Goal: Check status: Check status

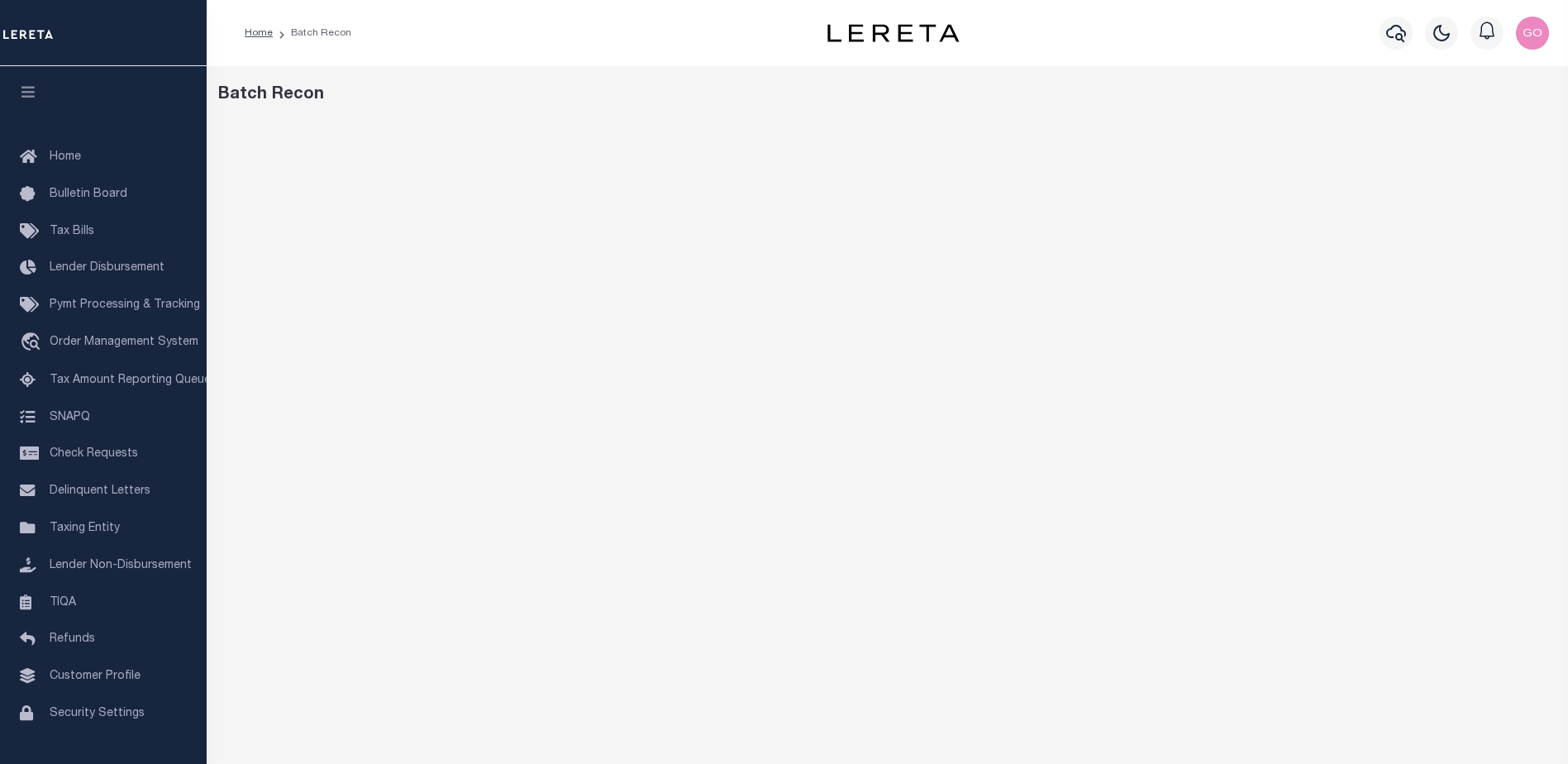
scroll to position [26, 0]
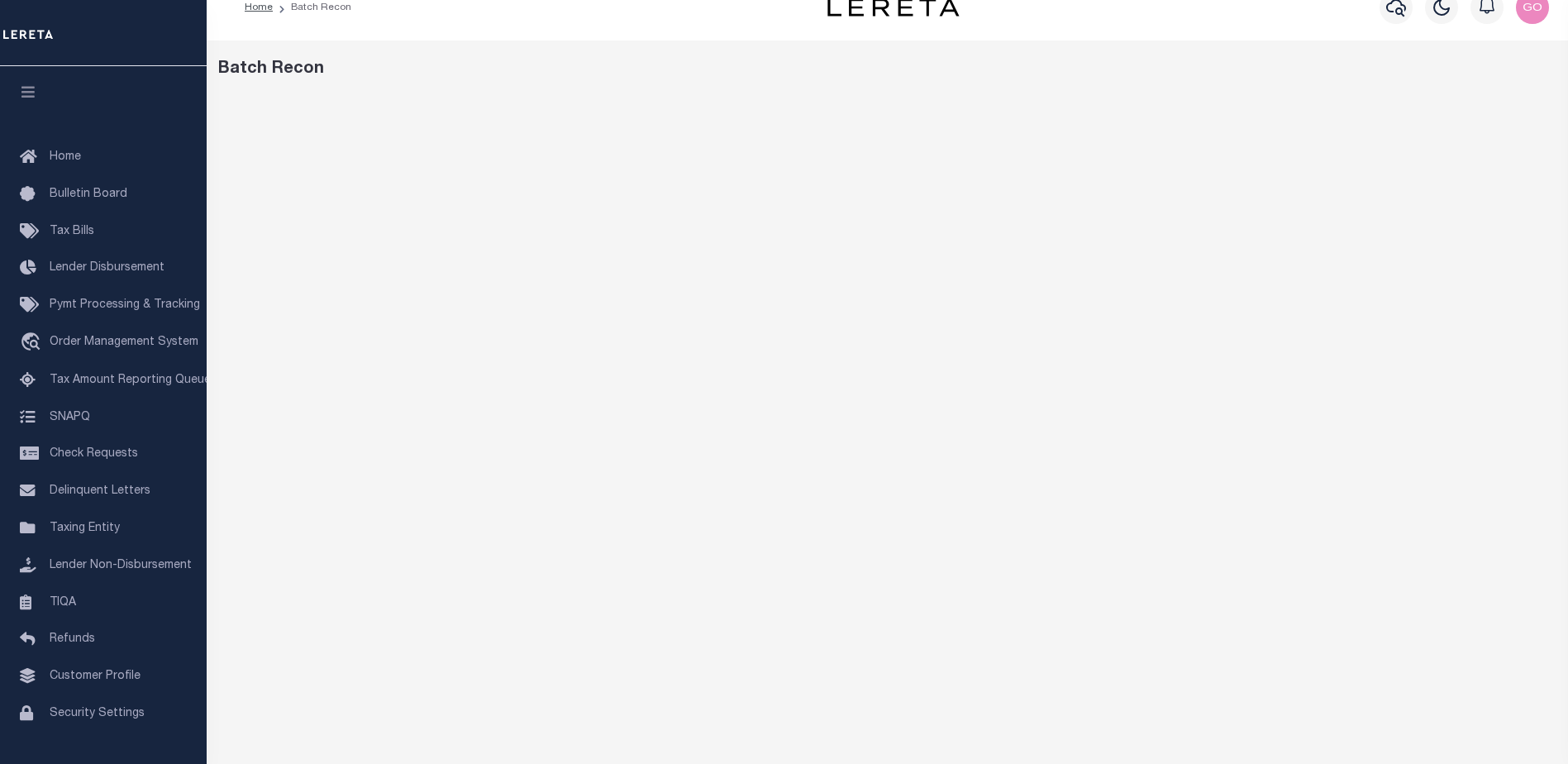
drag, startPoint x: 789, startPoint y: 78, endPoint x: 807, endPoint y: 90, distance: 21.6
click at [790, 78] on div "Batch Recon" at bounding box center [887, 70] width 1339 height 25
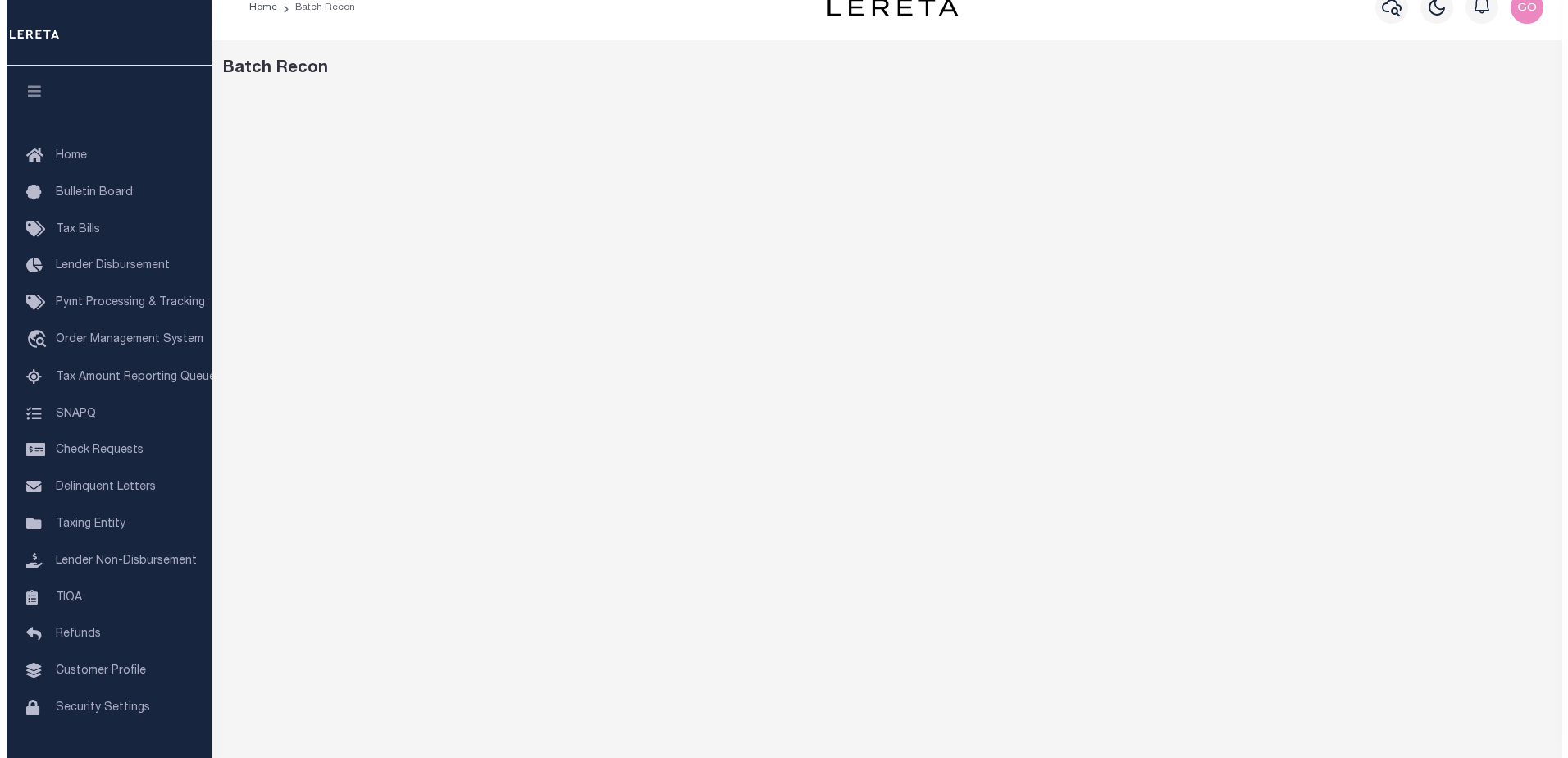
scroll to position [0, 0]
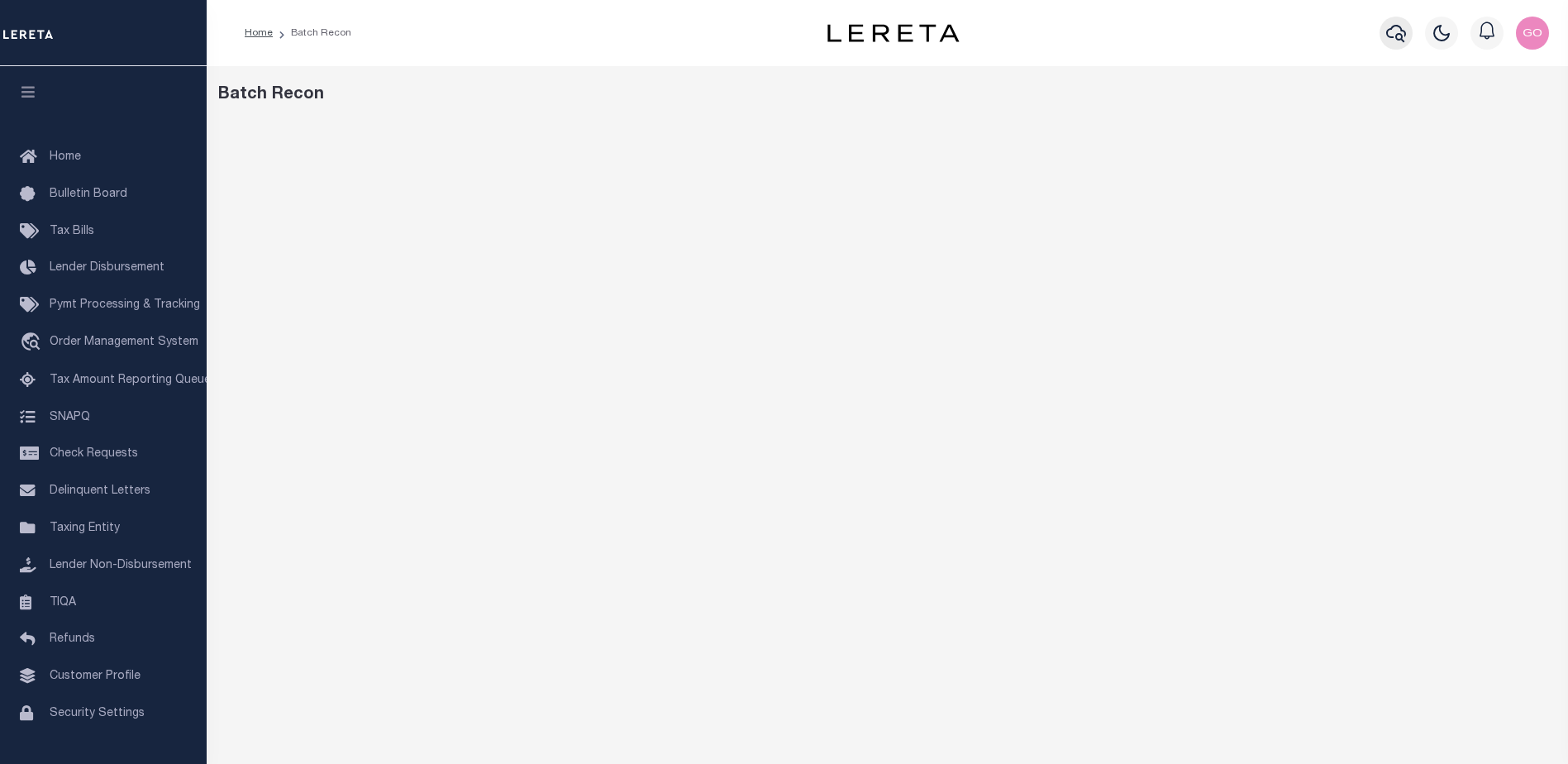
click at [1392, 33] on icon "button" at bounding box center [1396, 32] width 20 height 20
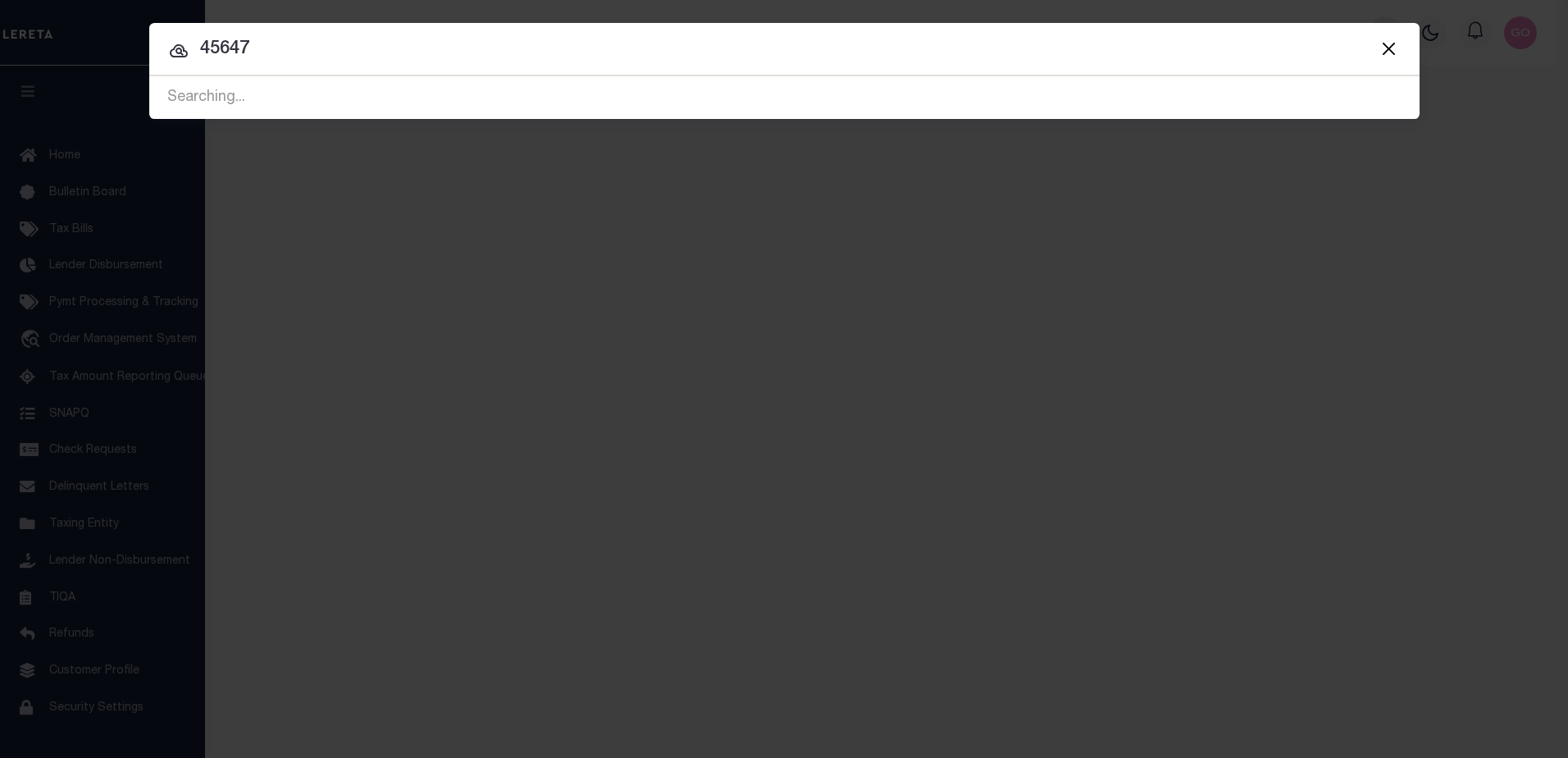
type input "45647"
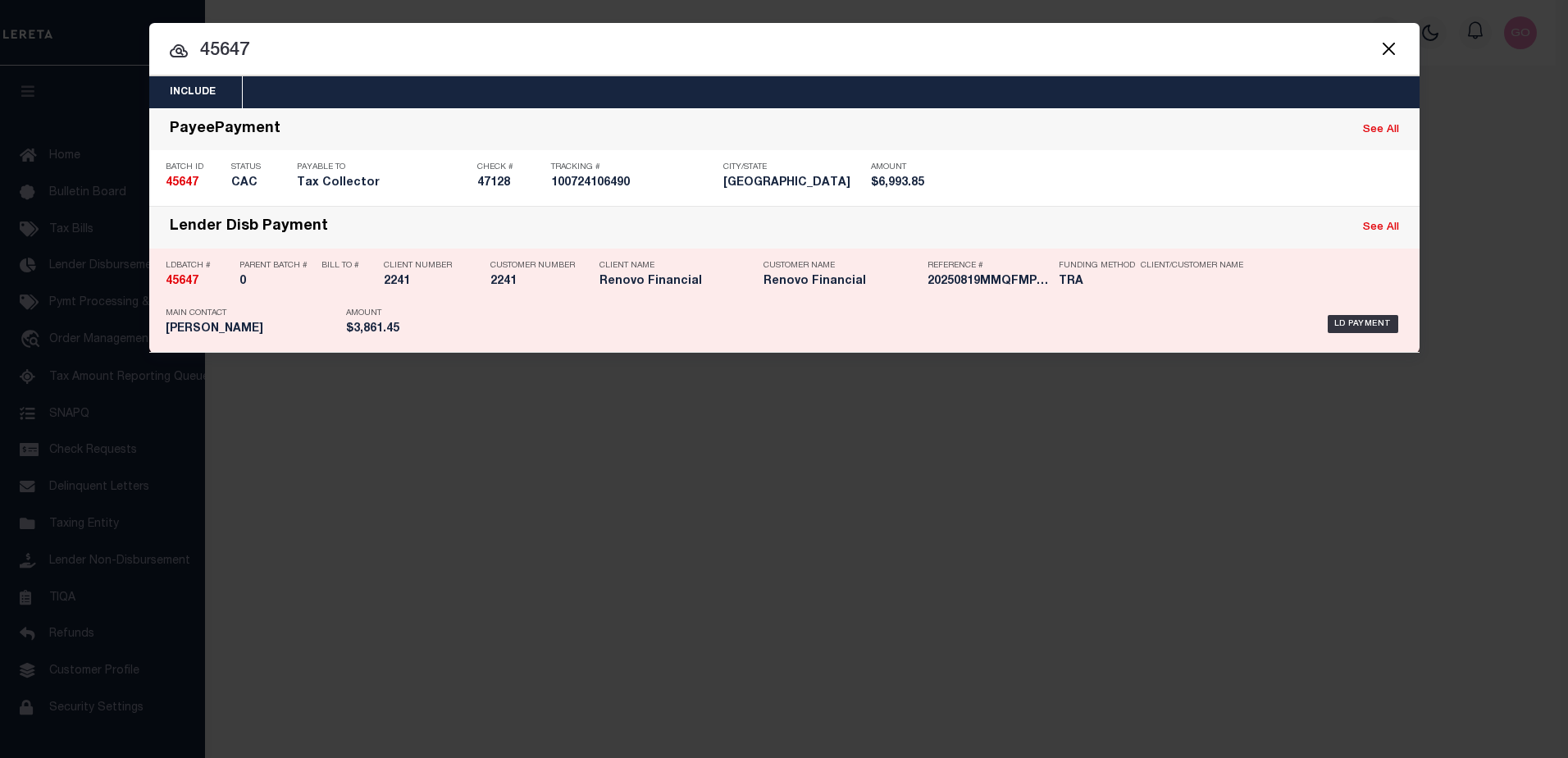
click at [192, 282] on strong "45647" at bounding box center [181, 282] width 33 height 11
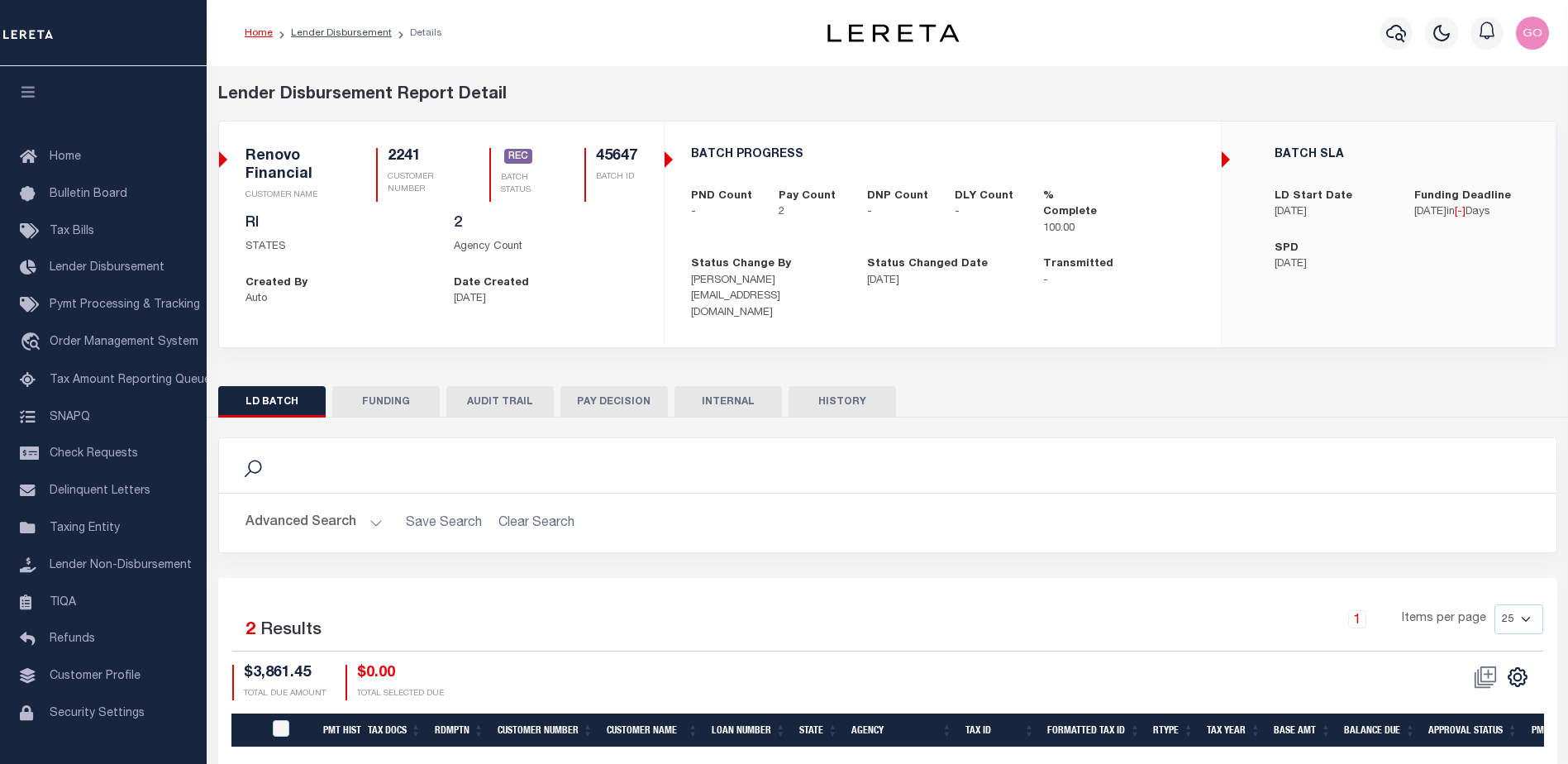
click at [390, 392] on button "FUNDING" at bounding box center [386, 401] width 108 height 31
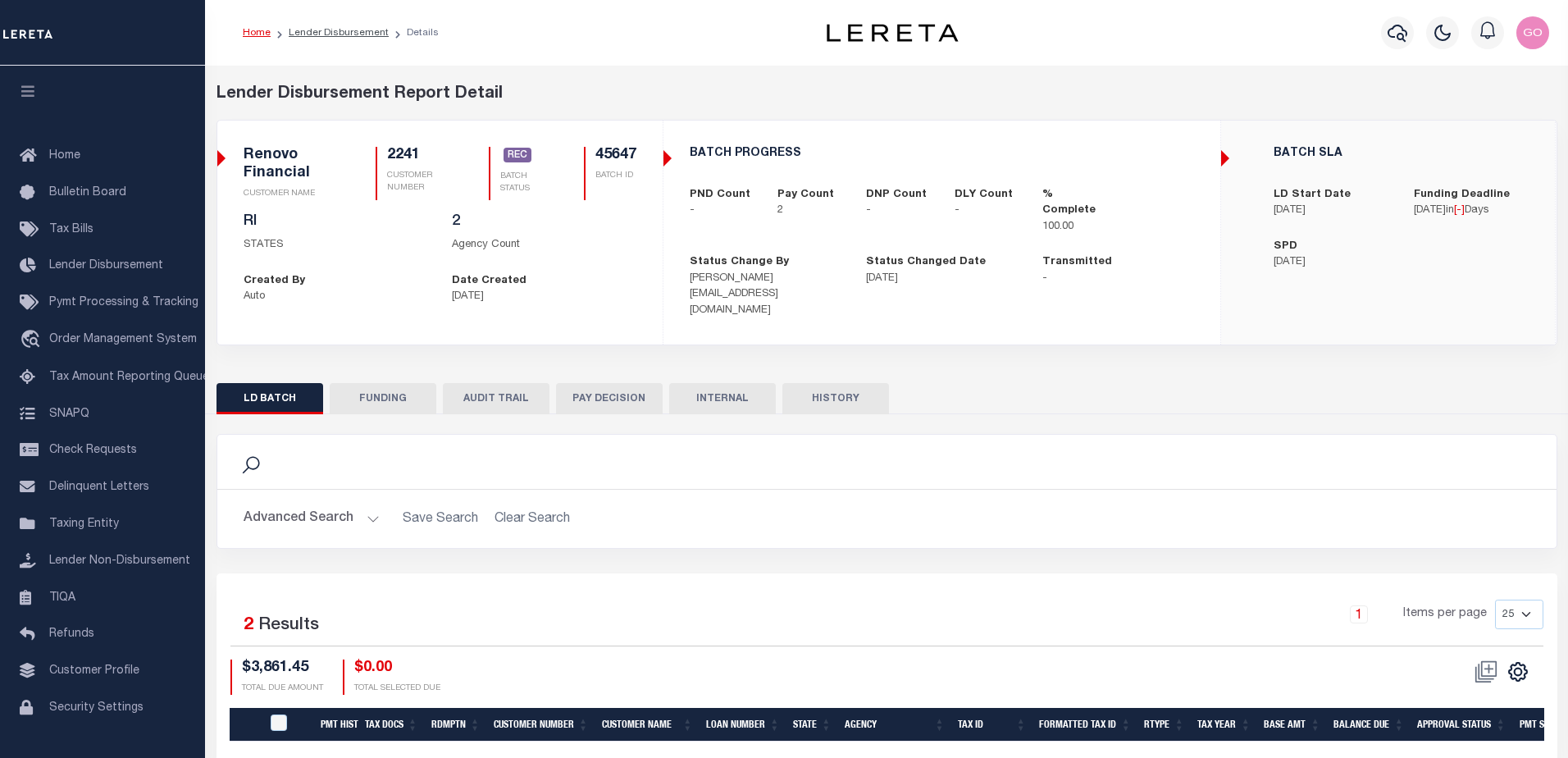
type input "$3,861.45"
type input "$0"
type input "08/19/2025"
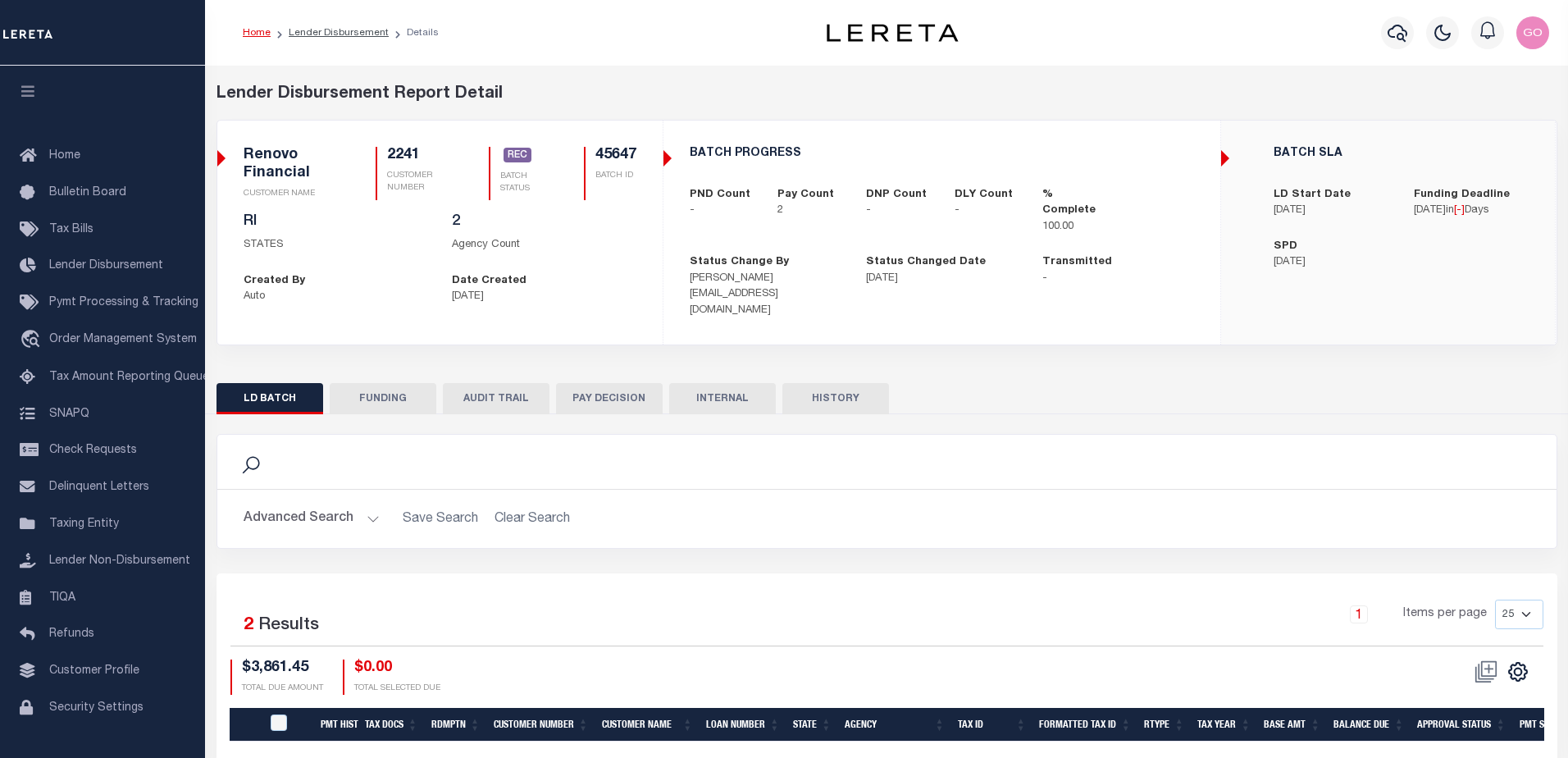
type input "20250819MMQFMP2700320008191718FT03"
type input "08/21/2025"
select select "100"
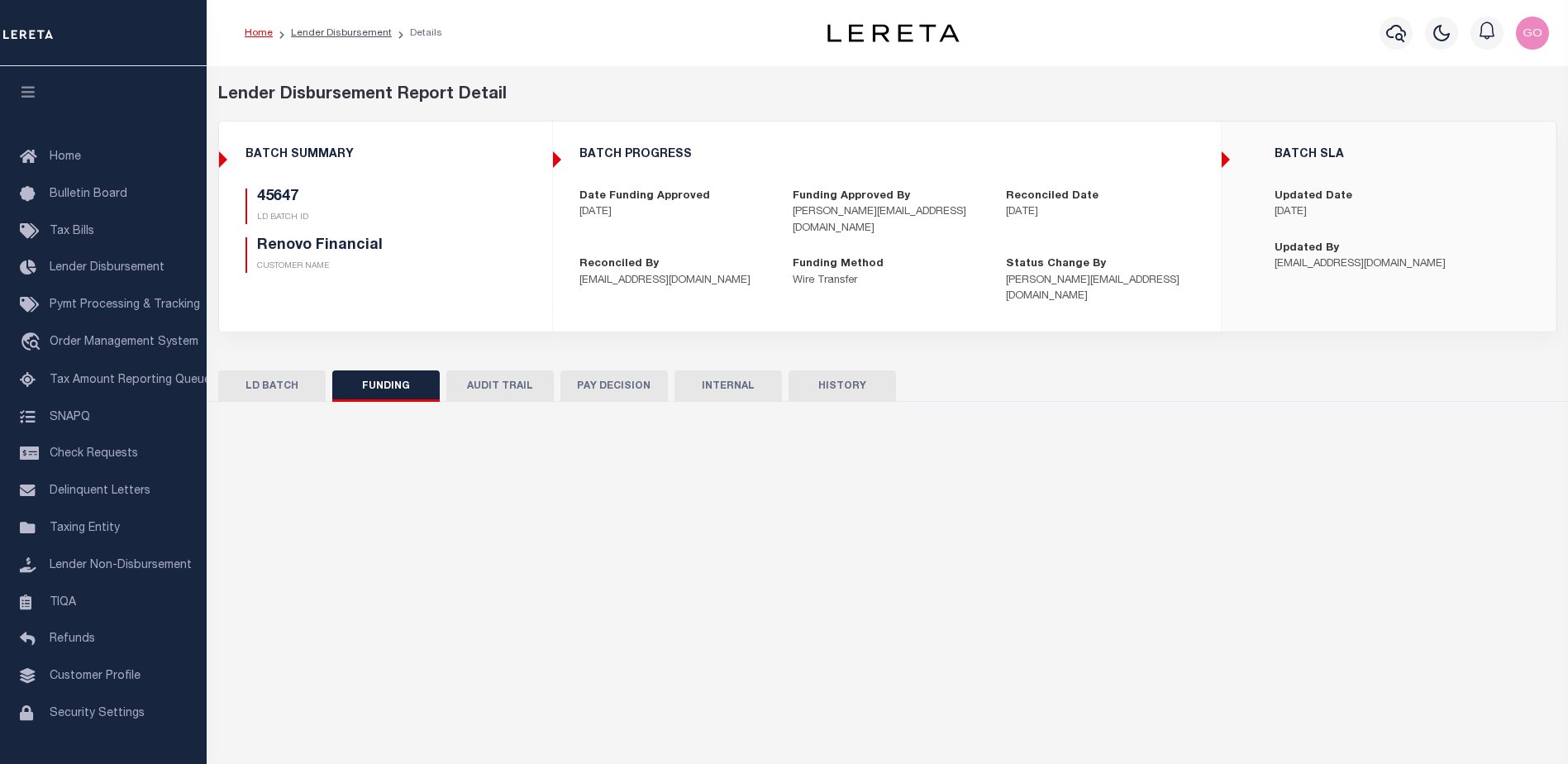
select select "100"
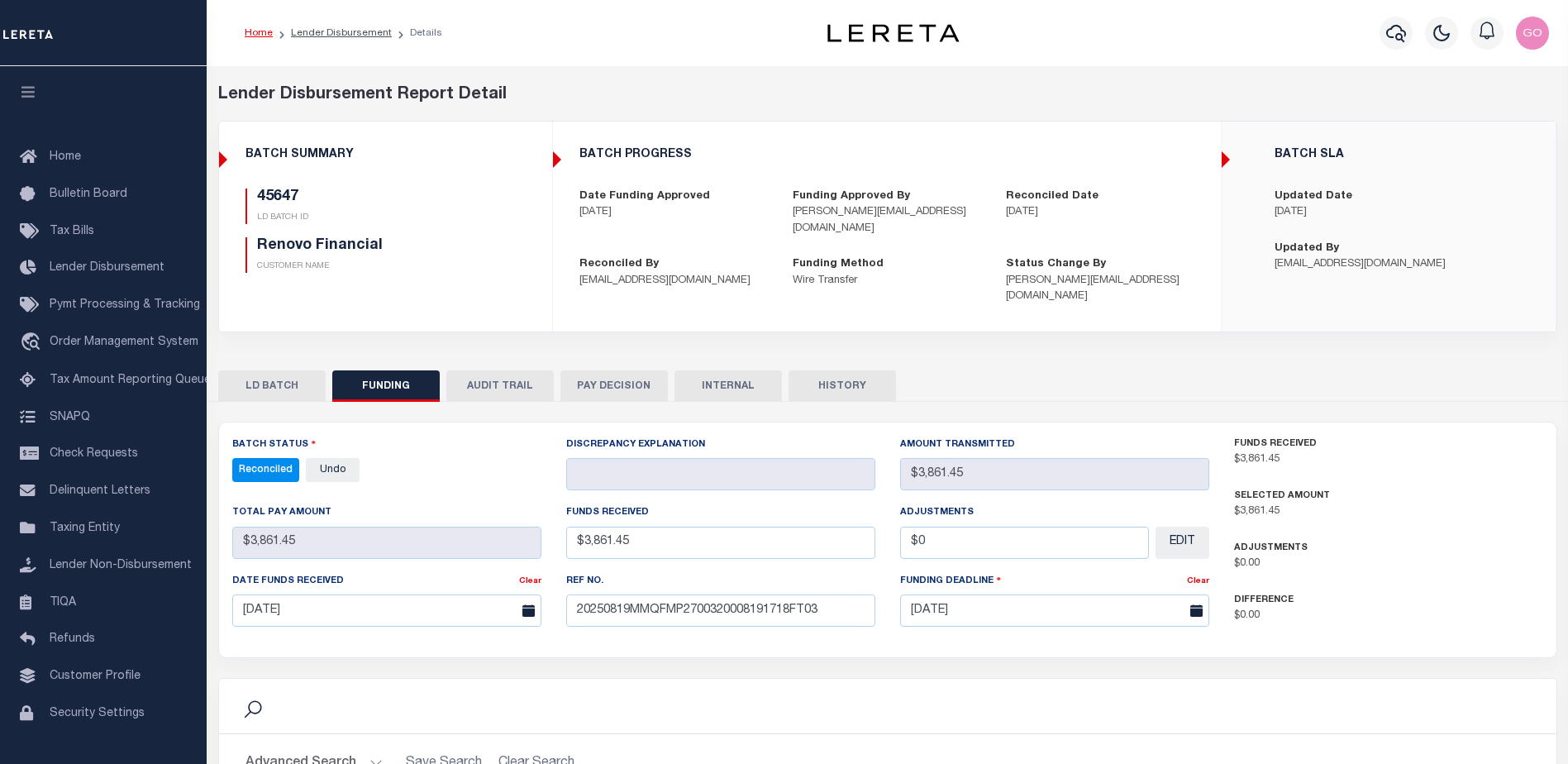
drag, startPoint x: 434, startPoint y: 197, endPoint x: 386, endPoint y: 203, distance: 48.4
click at [434, 197] on h5 "45647" at bounding box center [371, 197] width 229 height 18
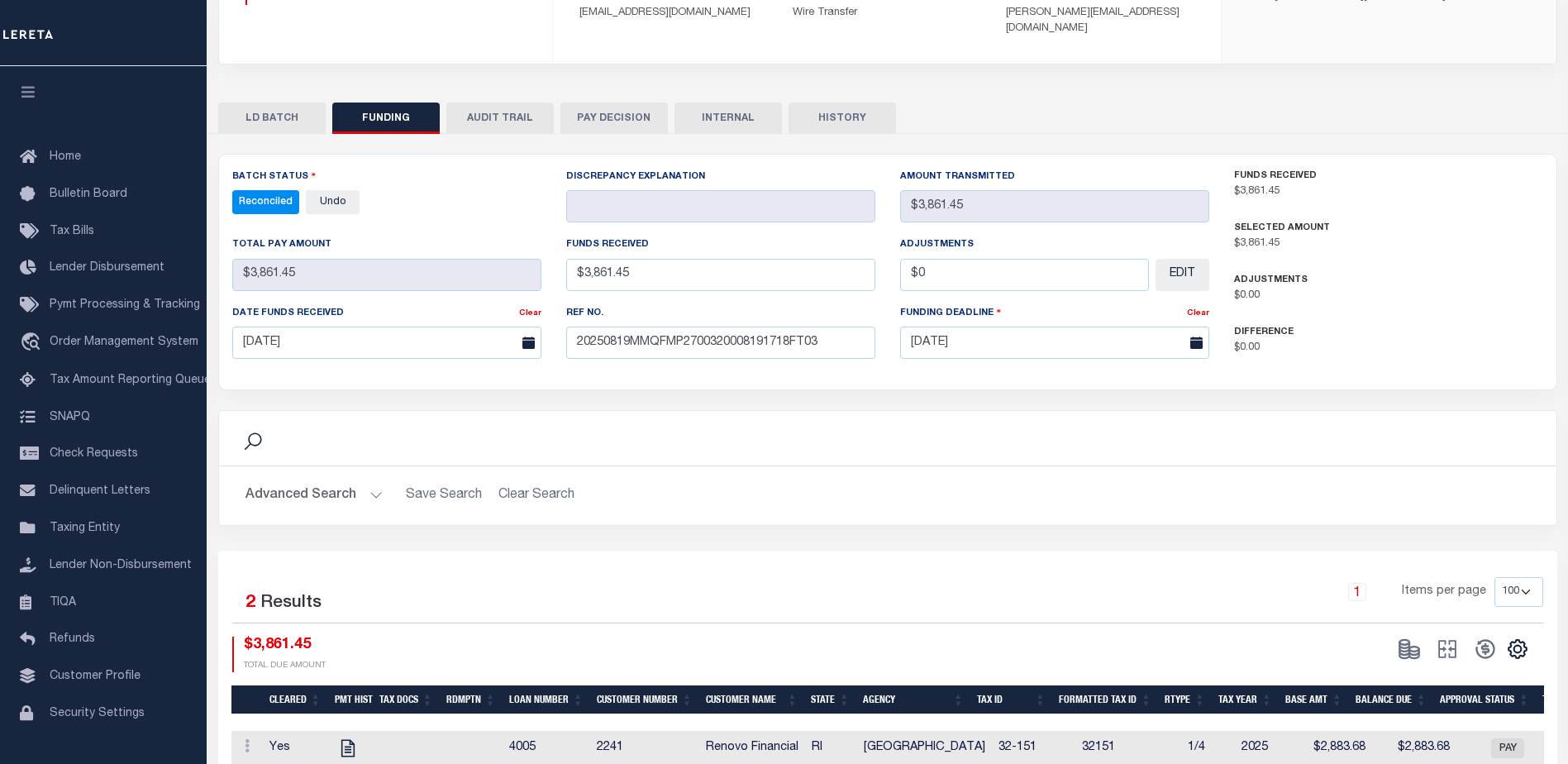
scroll to position [363, 0]
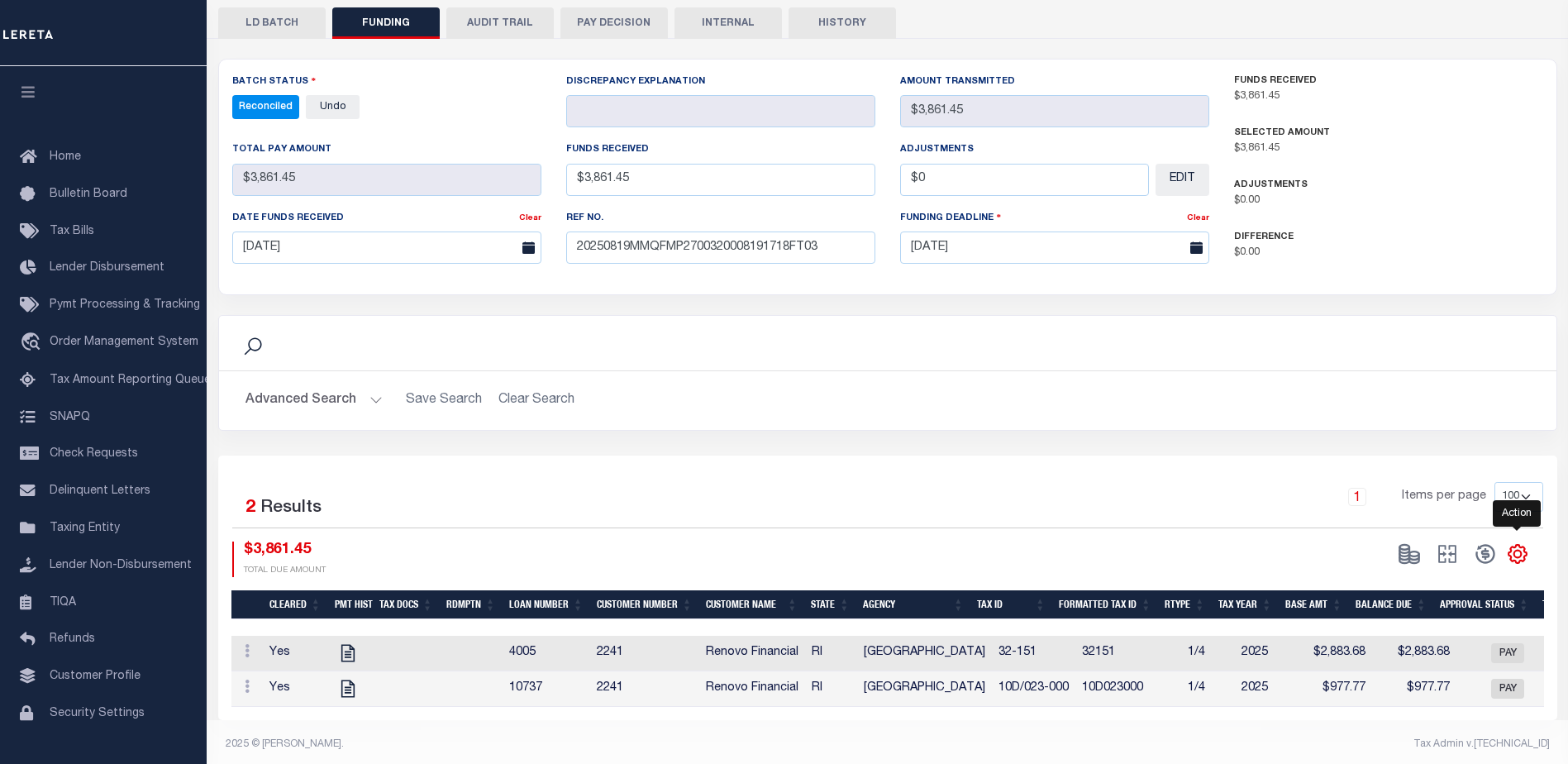
click at [1516, 543] on icon "" at bounding box center [1517, 553] width 22 height 22
click at [1422, 316] on link "CSV" at bounding box center [1448, 332] width 161 height 32
